Goal: Use online tool/utility: Utilize a website feature to perform a specific function

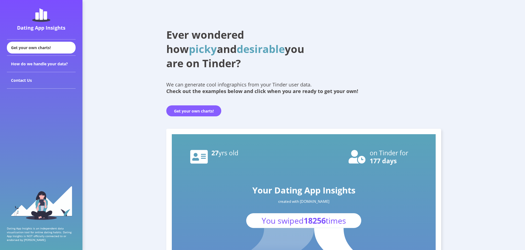
click at [194, 113] on button "Get your own charts!" at bounding box center [193, 111] width 55 height 11
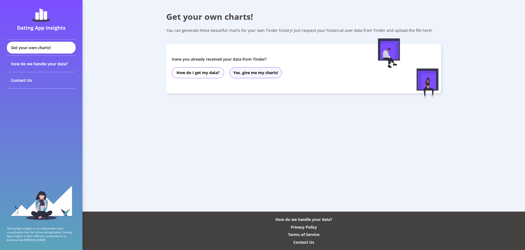
click at [252, 71] on button "Yes, give me my charts!" at bounding box center [255, 72] width 52 height 11
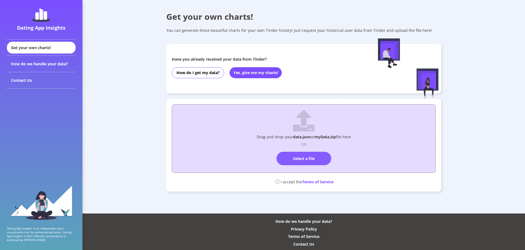
click at [318, 154] on label "Select a file" at bounding box center [303, 158] width 55 height 13
click at [304, 149] on input "Select a file" at bounding box center [304, 149] width 0 height 0
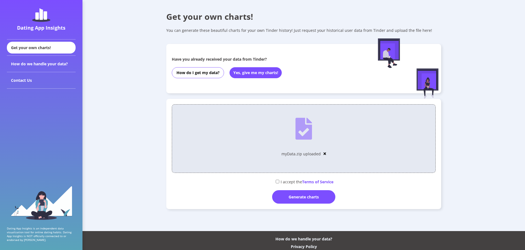
click at [277, 181] on input "checkbox" at bounding box center [278, 182] width 4 height 4
checkbox input "true"
click at [310, 197] on div "Generate charts" at bounding box center [303, 196] width 63 height 13
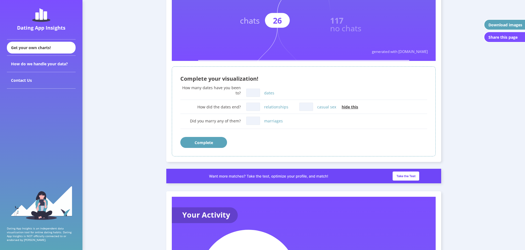
scroll to position [330, 0]
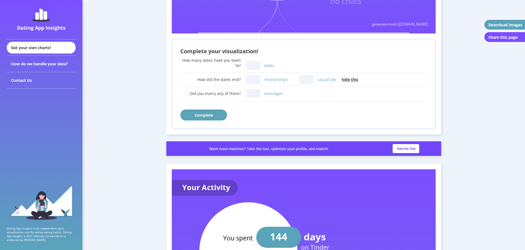
click at [256, 66] on input "dates" at bounding box center [253, 65] width 14 height 8
type input "2"
click at [212, 115] on button "Complete" at bounding box center [203, 115] width 47 height 11
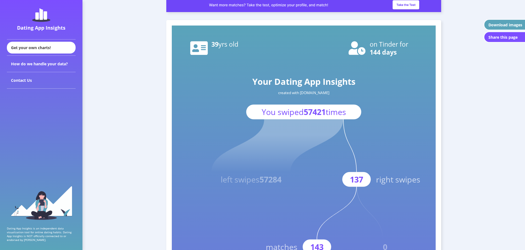
scroll to position [0, 0]
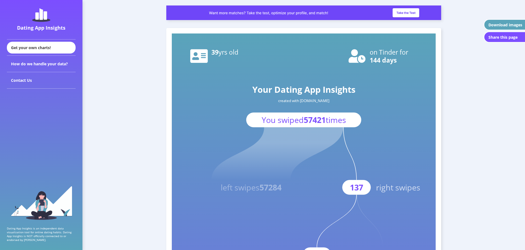
click at [504, 24] on div "Download images" at bounding box center [505, 24] width 34 height 5
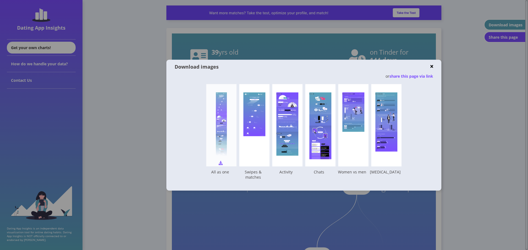
click at [220, 165] on div "Your Dating App Insights created with [DOMAIN_NAME] You swiped 57421 times left…" at bounding box center [221, 125] width 30 height 82
click at [253, 164] on img at bounding box center [253, 163] width 4 height 4
click at [470, 70] on div at bounding box center [264, 125] width 528 height 250
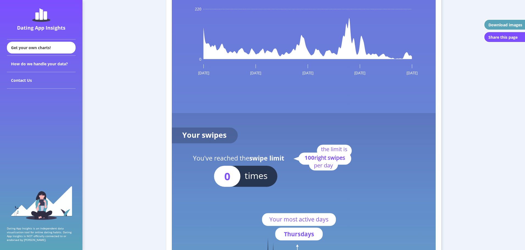
scroll to position [1181, 0]
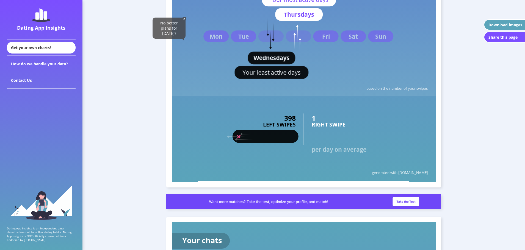
click at [37, 33] on div "Dating App Insights" at bounding box center [41, 19] width 82 height 39
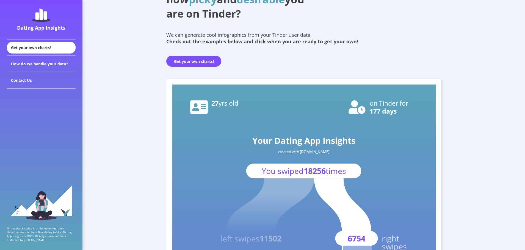
scroll to position [55, 0]
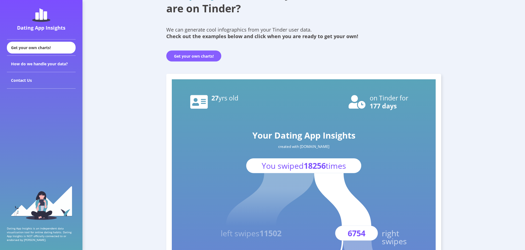
click at [206, 55] on button "Get your own charts!" at bounding box center [193, 56] width 55 height 11
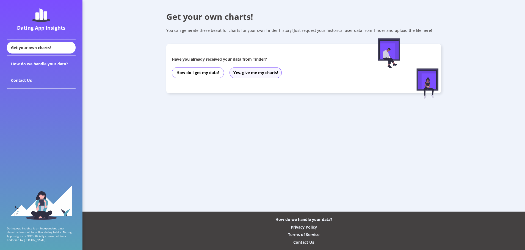
click at [264, 74] on button "Yes, give me my charts!" at bounding box center [255, 72] width 52 height 11
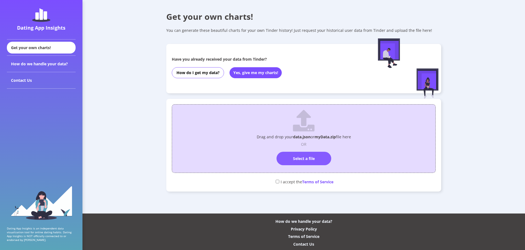
click at [310, 154] on label "Select a file" at bounding box center [303, 158] width 55 height 13
click at [304, 149] on input "Select a file" at bounding box center [304, 149] width 0 height 0
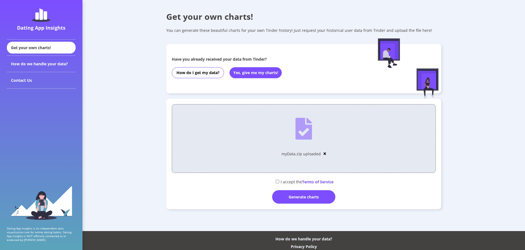
click at [283, 182] on div "I accept the Terms of Service" at bounding box center [304, 181] width 264 height 9
click at [272, 184] on div "I accept the Terms of Service" at bounding box center [304, 181] width 264 height 9
click at [277, 179] on div "I accept the Terms of Service" at bounding box center [304, 181] width 264 height 9
click at [276, 182] on input "checkbox" at bounding box center [278, 182] width 4 height 4
checkbox input "true"
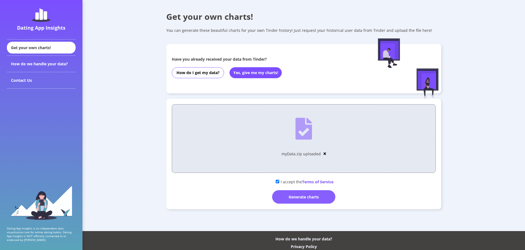
click at [318, 199] on div "Generate charts" at bounding box center [303, 196] width 63 height 13
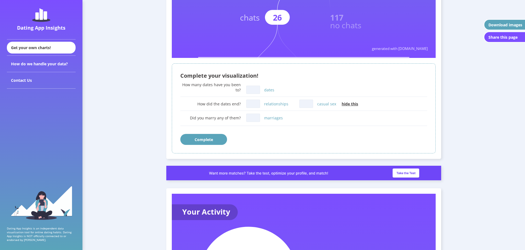
scroll to position [192, 0]
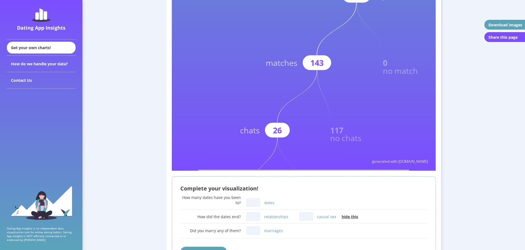
click at [505, 27] on div "Download images" at bounding box center [505, 24] width 34 height 5
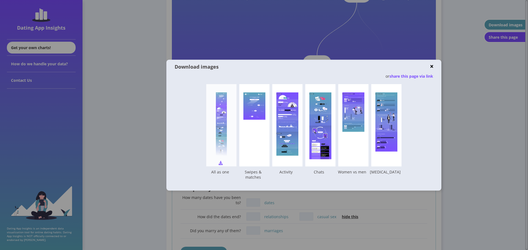
click at [221, 163] on img at bounding box center [220, 163] width 4 height 4
click at [254, 164] on img at bounding box center [253, 163] width 4 height 4
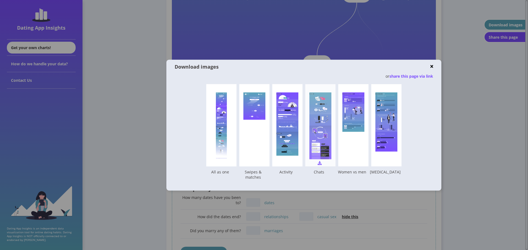
drag, startPoint x: 287, startPoint y: 163, endPoint x: 320, endPoint y: 161, distance: 32.8
click at [0, 0] on img at bounding box center [0, 0] width 0 height 0
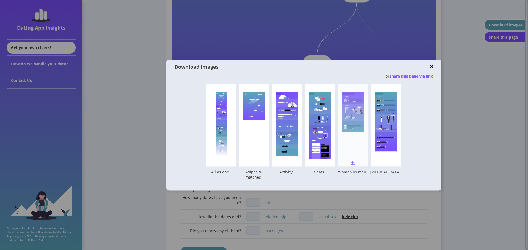
drag, startPoint x: 319, startPoint y: 165, endPoint x: 358, endPoint y: 163, distance: 39.3
click at [0, 0] on img at bounding box center [0, 0] width 0 height 0
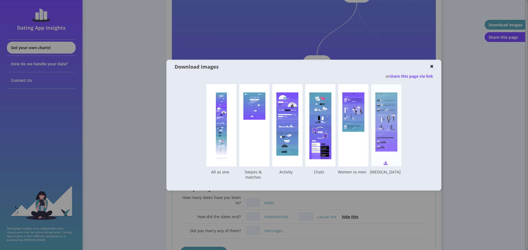
drag, startPoint x: 353, startPoint y: 165, endPoint x: 384, endPoint y: 160, distance: 31.4
click at [353, 165] on div "How do you measure up to others? * * based on other Dating App Insights users A…" at bounding box center [353, 125] width 30 height 82
click at [431, 69] on div "Download images" at bounding box center [303, 67] width 258 height 14
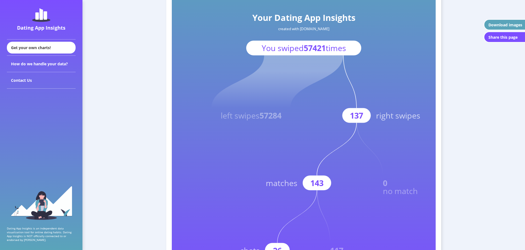
scroll to position [0, 0]
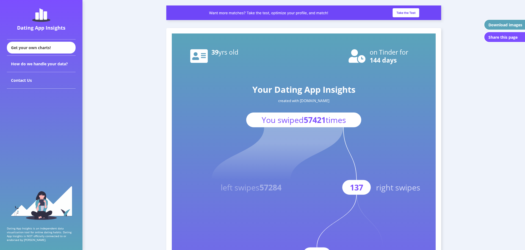
click at [410, 13] on img at bounding box center [303, 12] width 275 height 15
